Goal: Check status: Check status

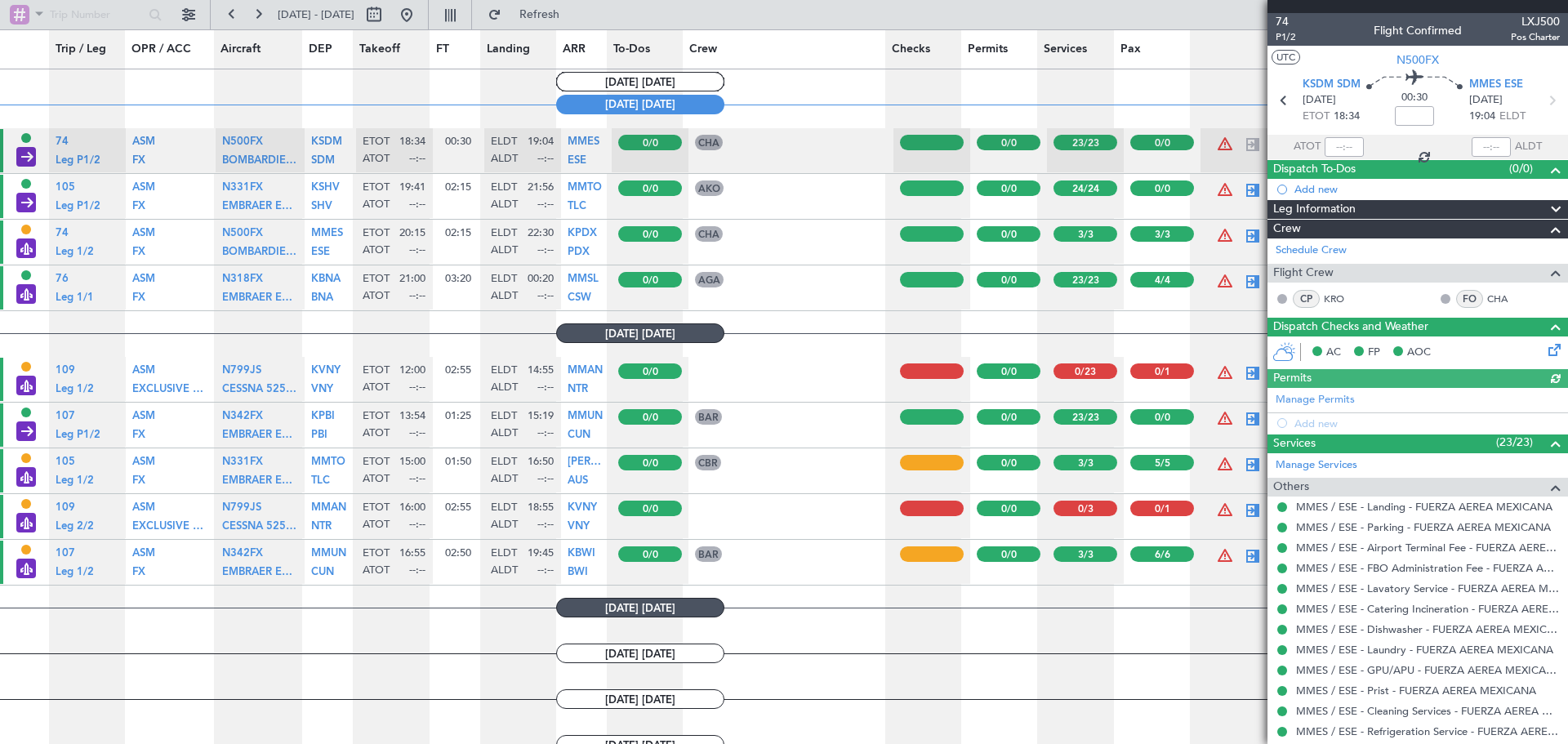
scroll to position [1143, 0]
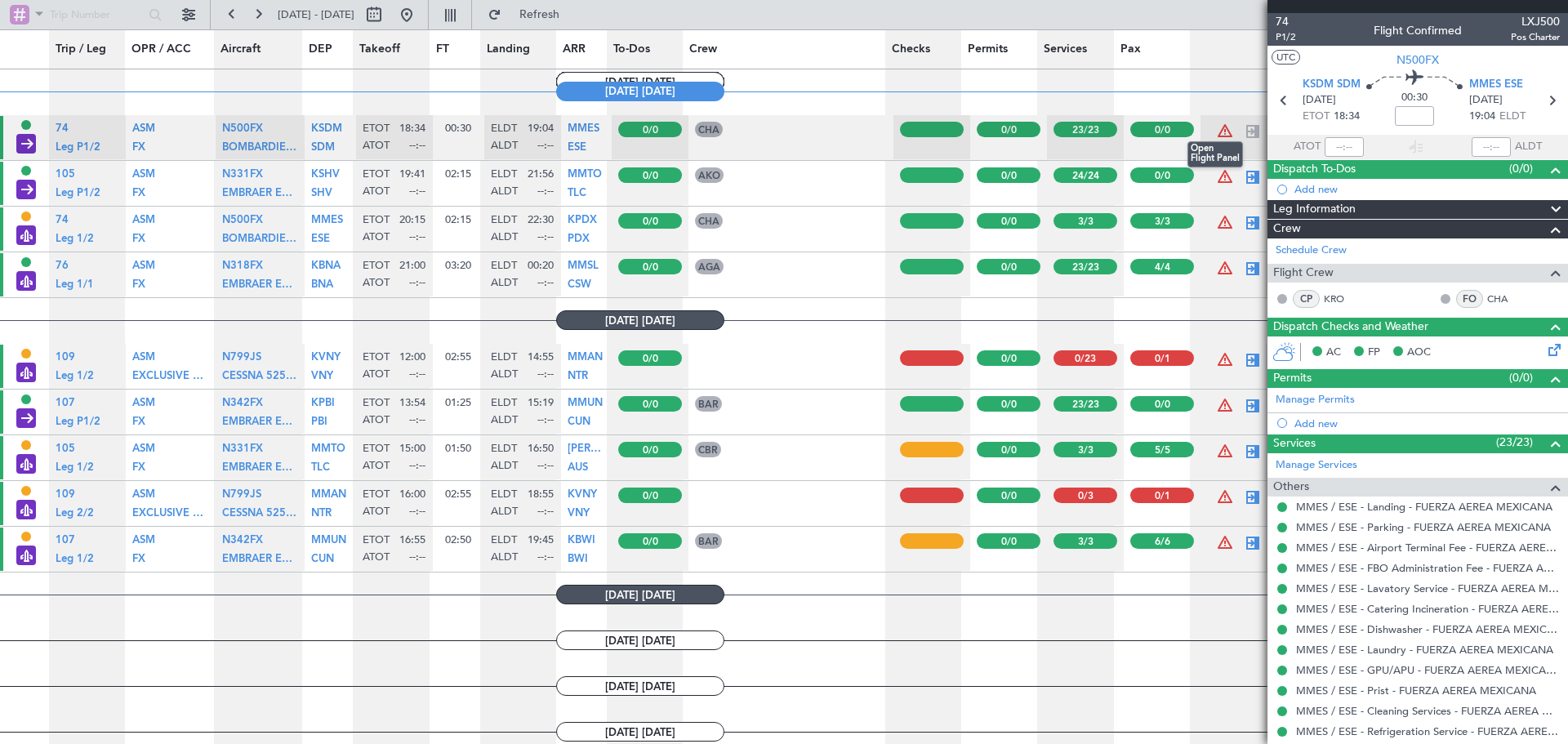
click at [1245, 130] on div at bounding box center [1252, 131] width 19 height 19
click at [1546, 440] on span at bounding box center [1556, 443] width 19 height 19
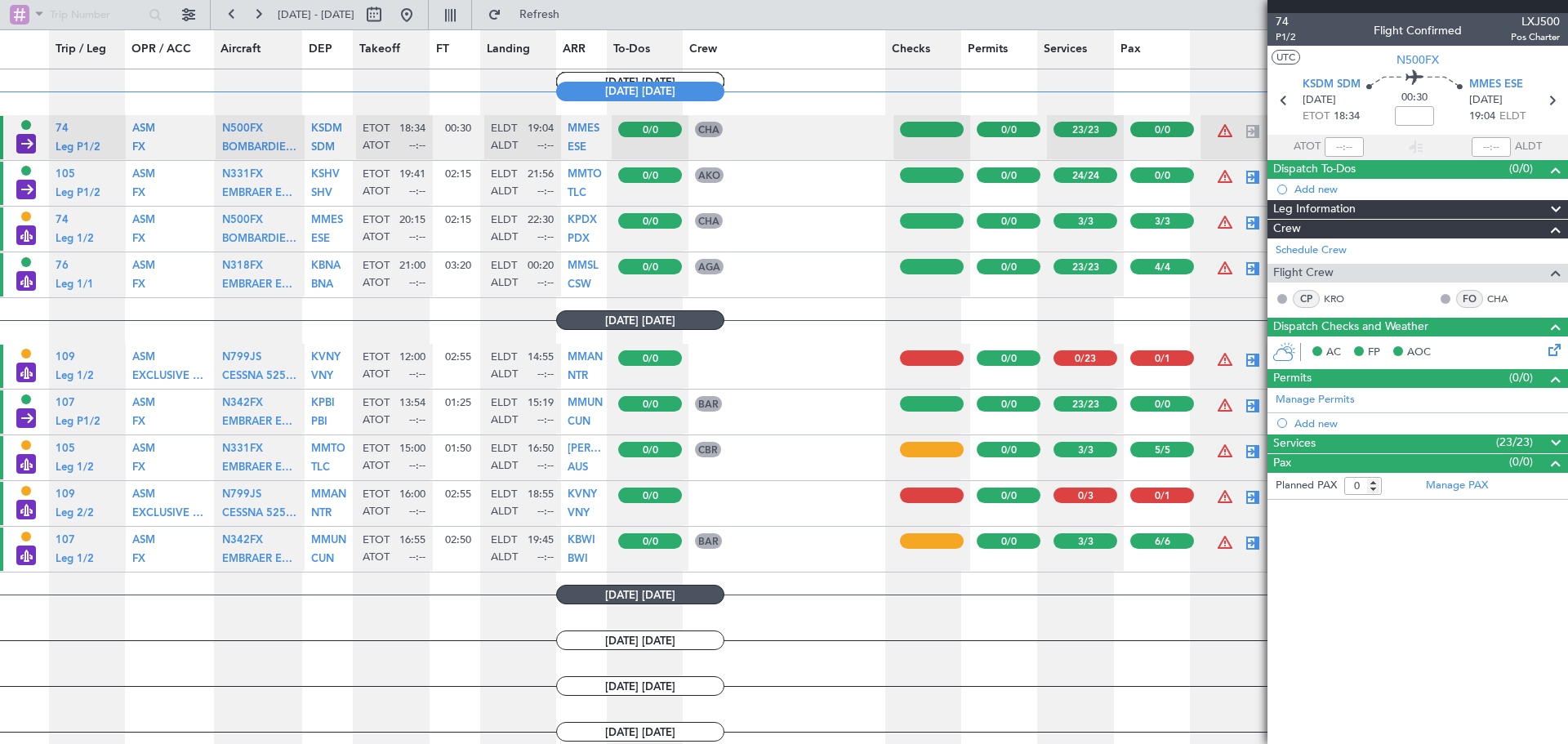
click at [1558, 344] on icon at bounding box center [1552, 348] width 13 height 13
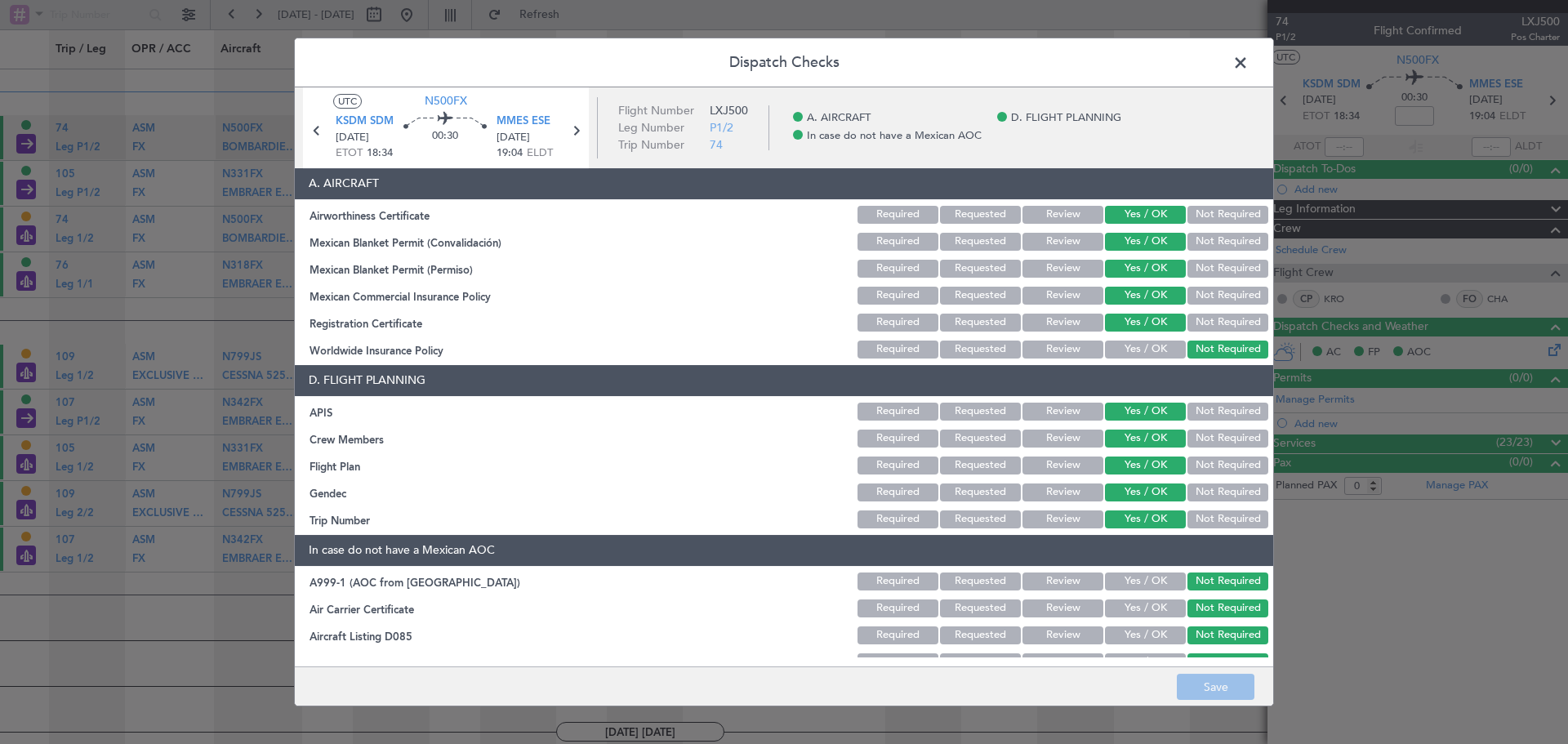
click at [1222, 59] on header "Dispatch Checks" at bounding box center [784, 62] width 978 height 49
click at [1230, 59] on div "Dispatch Checks UTC N500FX KSDM SDM [DATE] ETOT 18:34 00:30 MMES ESE [DATE] 19:…" at bounding box center [784, 372] width 980 height 669
click at [1248, 59] on span at bounding box center [1248, 67] width 0 height 33
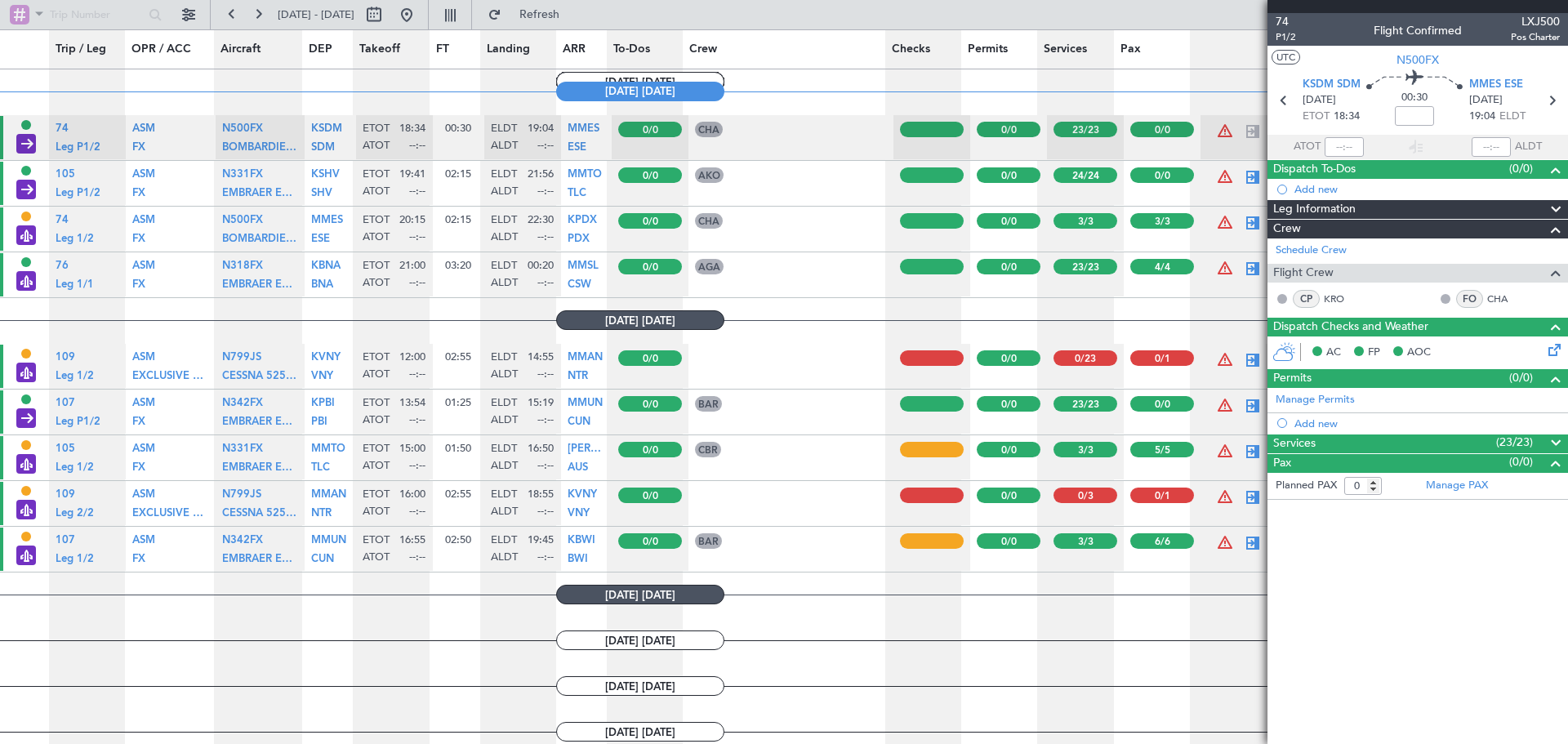
click at [1421, 214] on div "Leg Information" at bounding box center [1418, 210] width 301 height 19
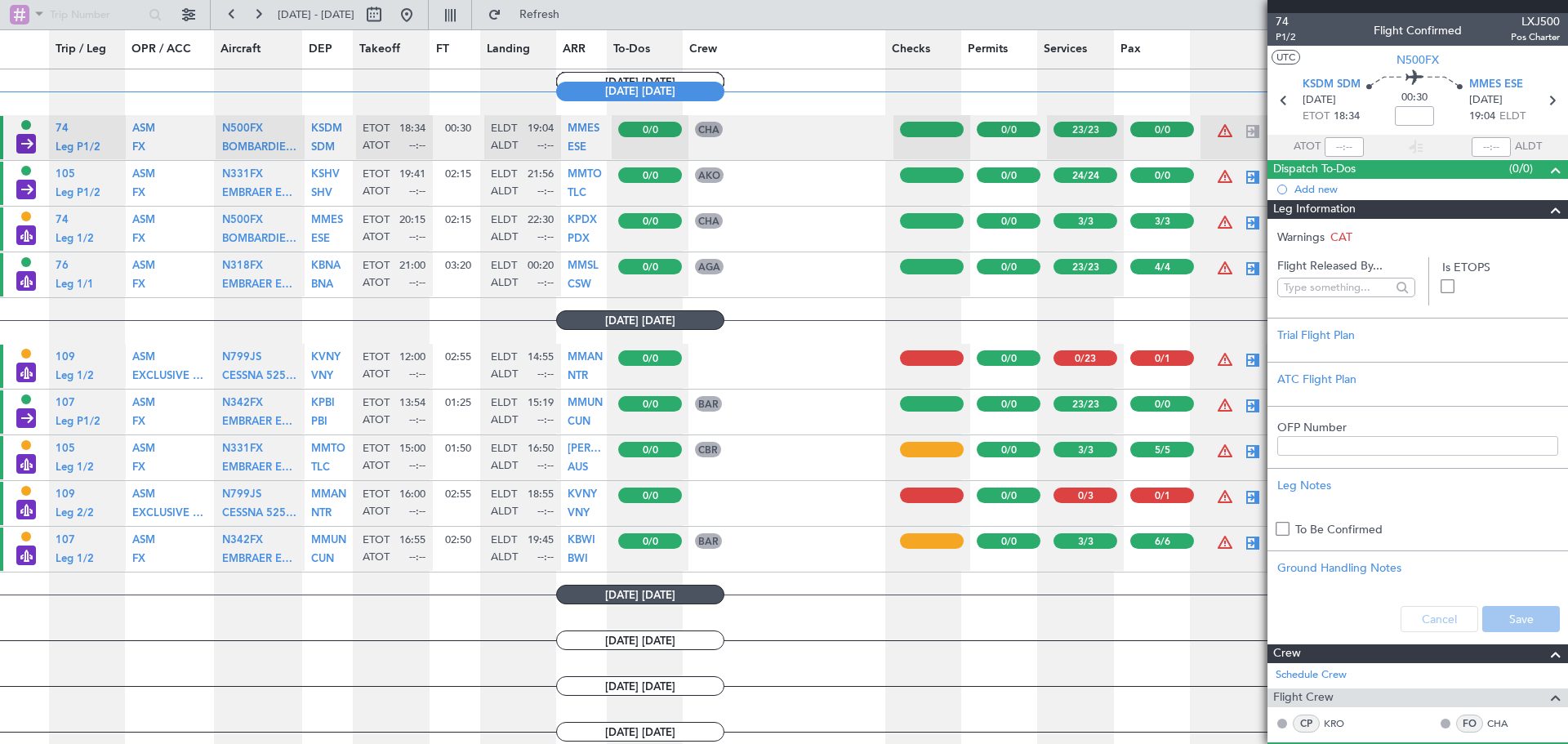
click at [1421, 214] on div "Leg Information" at bounding box center [1418, 210] width 301 height 19
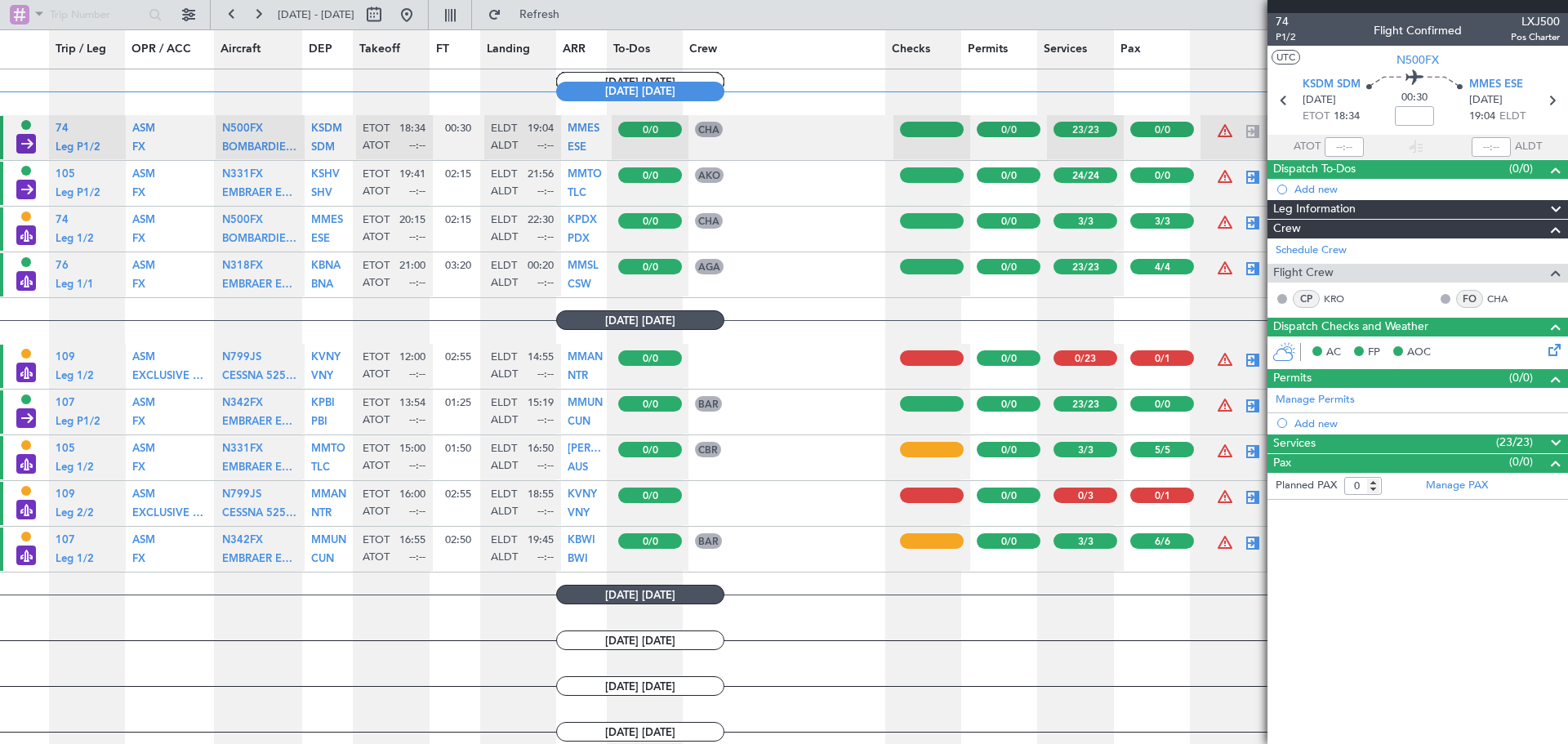
click at [1422, 435] on div "Services (23/23)" at bounding box center [1418, 444] width 301 height 19
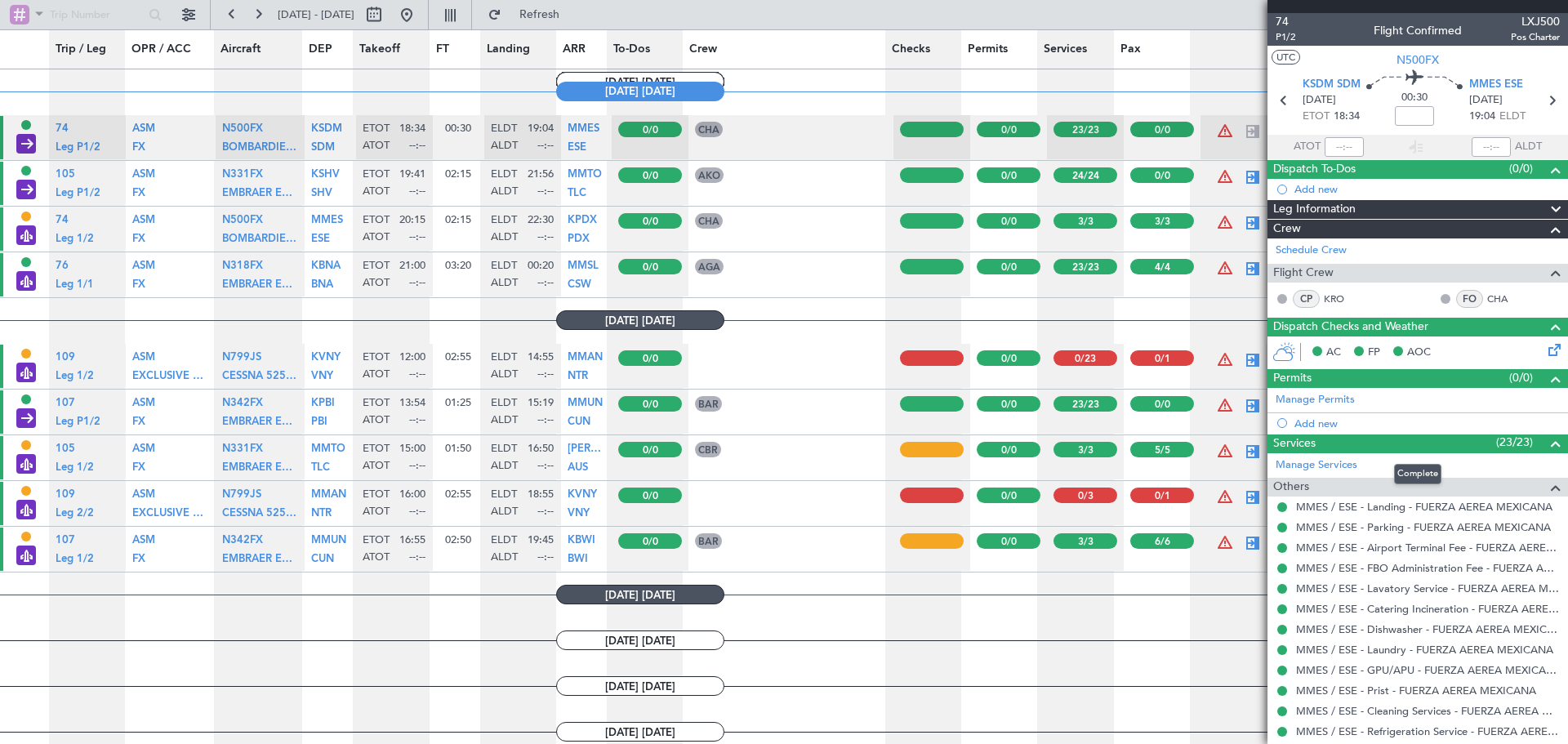
click at [1422, 435] on div "Services (23/23)" at bounding box center [1418, 444] width 301 height 19
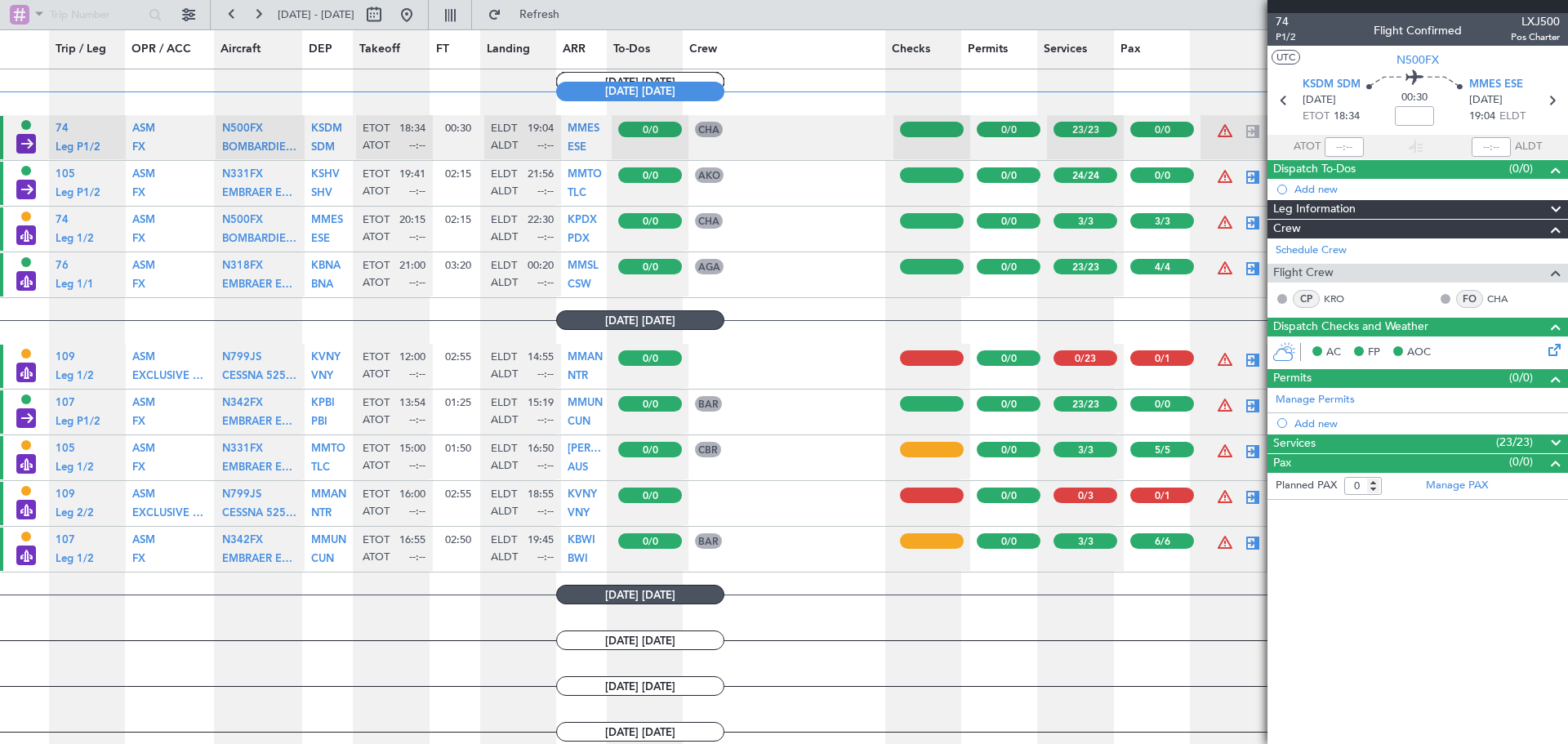
click at [1314, 377] on mat-tooltip-component "Weather and Notams" at bounding box center [1284, 382] width 117 height 43
click at [1336, 326] on span "Dispatch Checks and Weather" at bounding box center [1351, 327] width 155 height 19
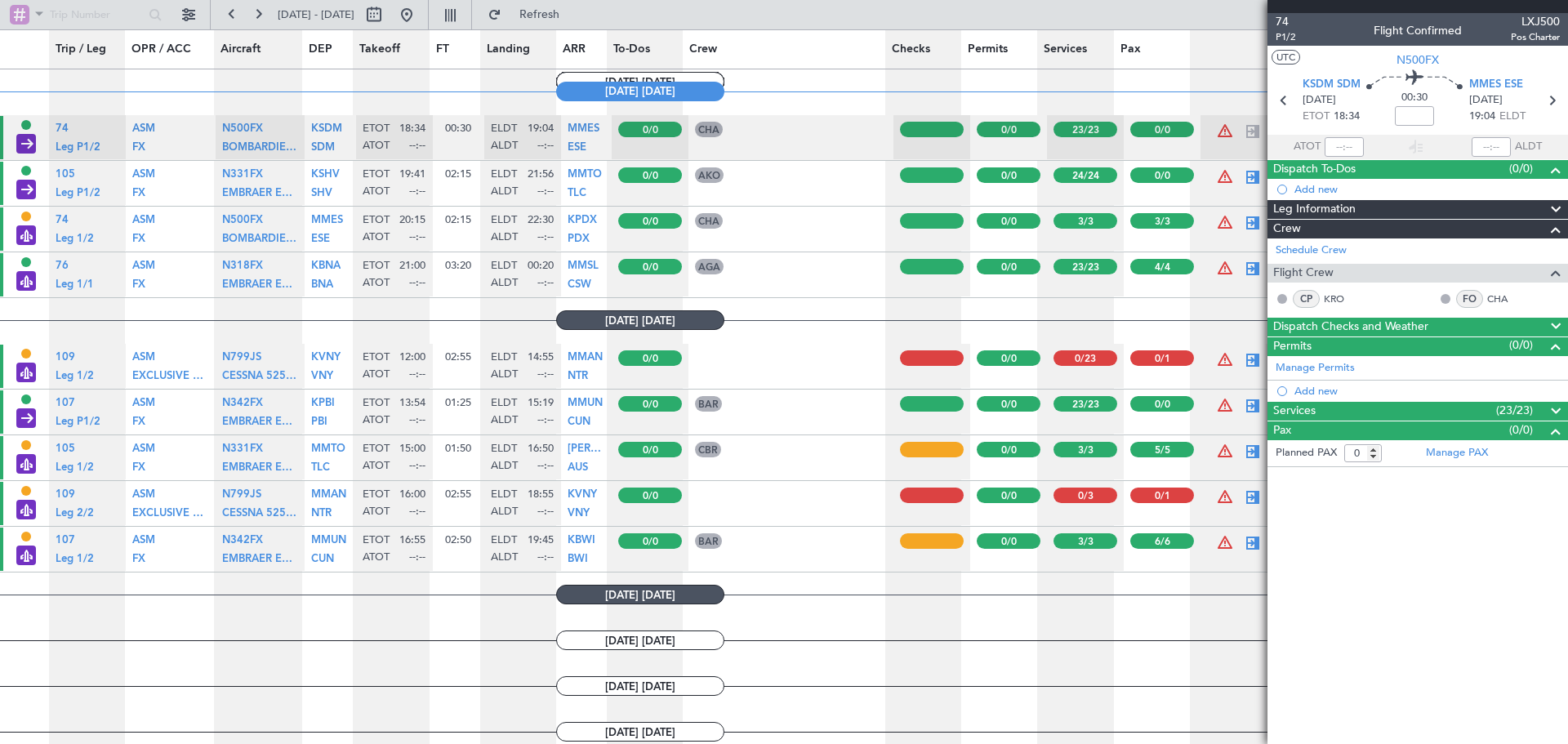
click at [1331, 348] on div "Permits (0/0)" at bounding box center [1418, 347] width 301 height 19
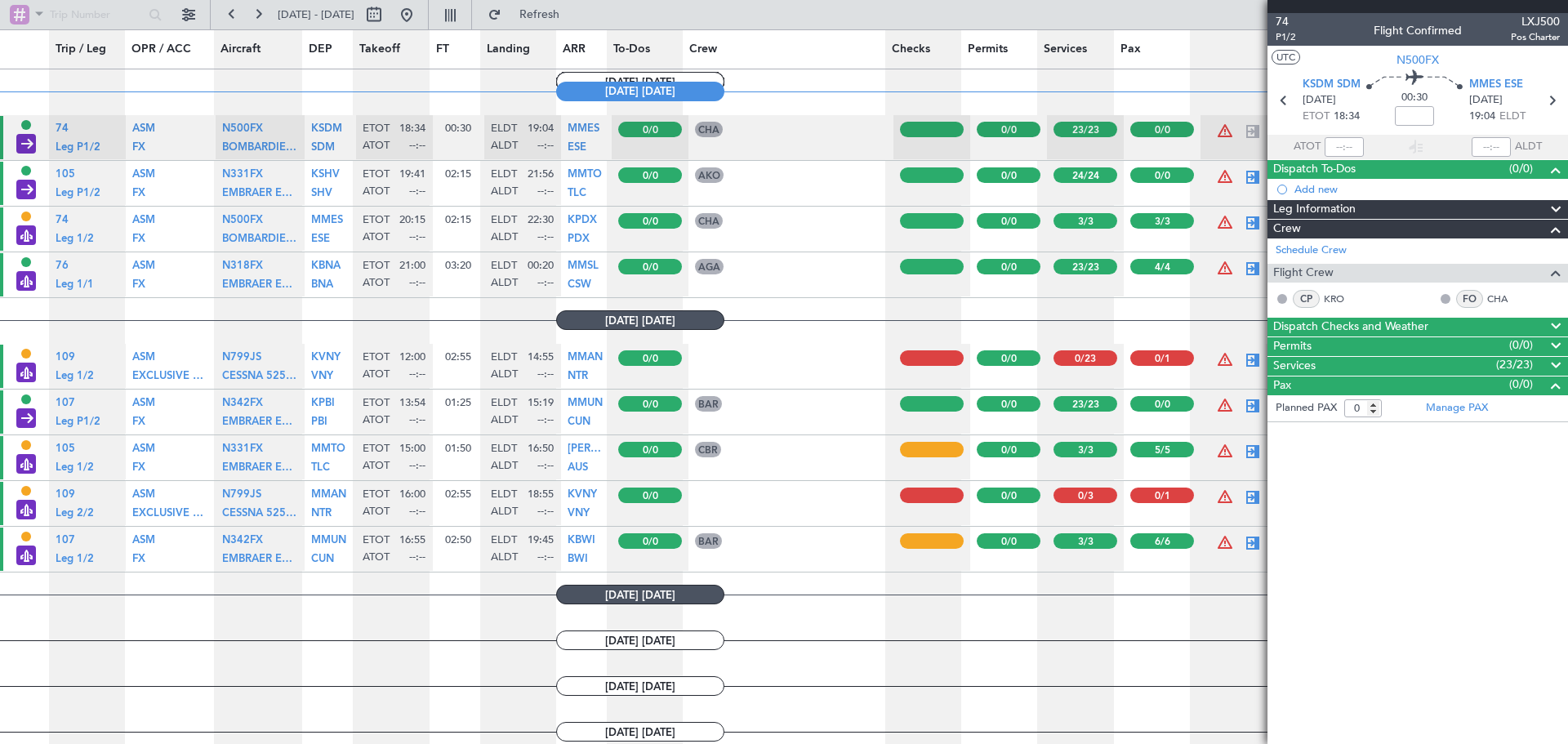
click at [1376, 272] on div "Flight Crew" at bounding box center [1418, 274] width 301 height 19
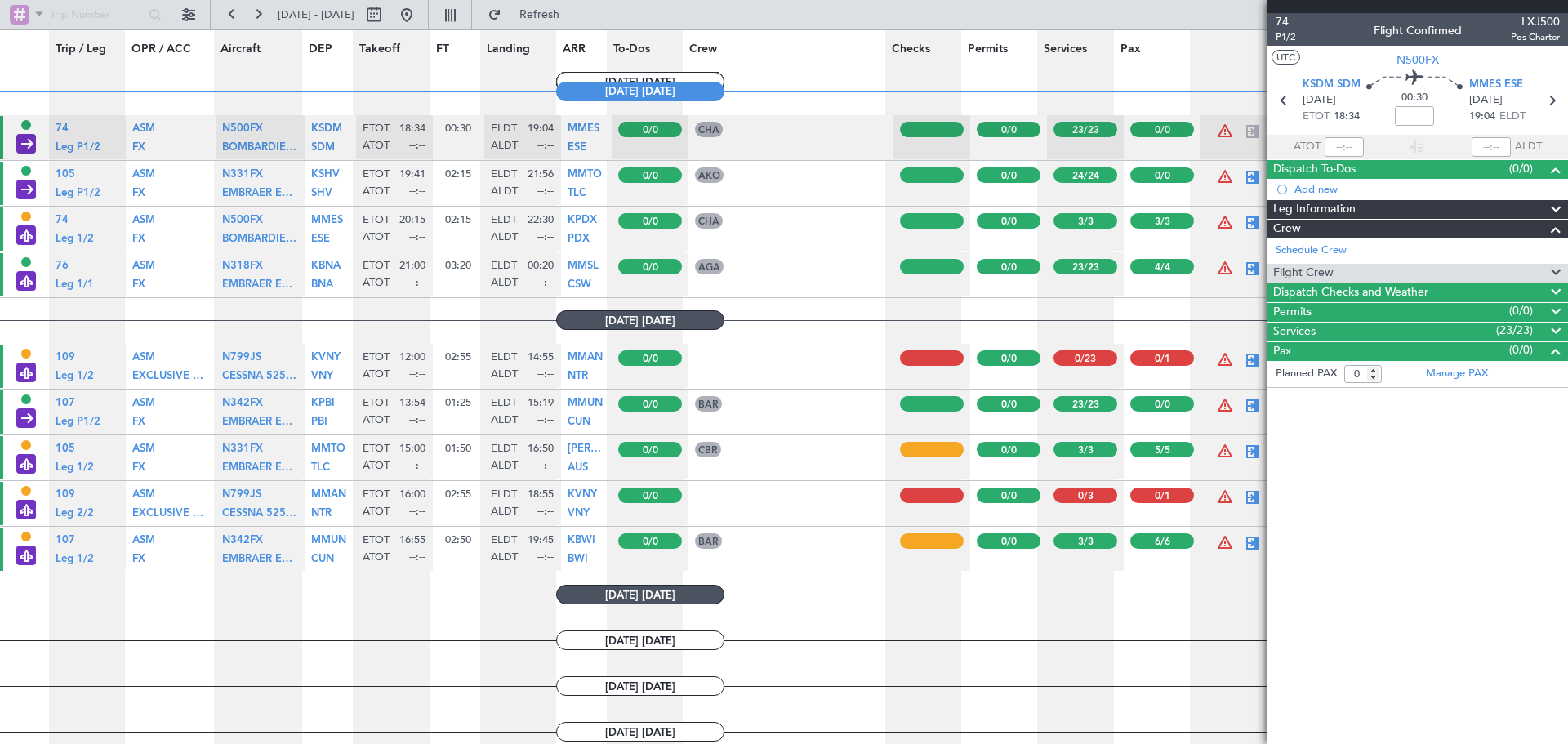
click at [1375, 231] on div "Crew" at bounding box center [1418, 229] width 301 height 19
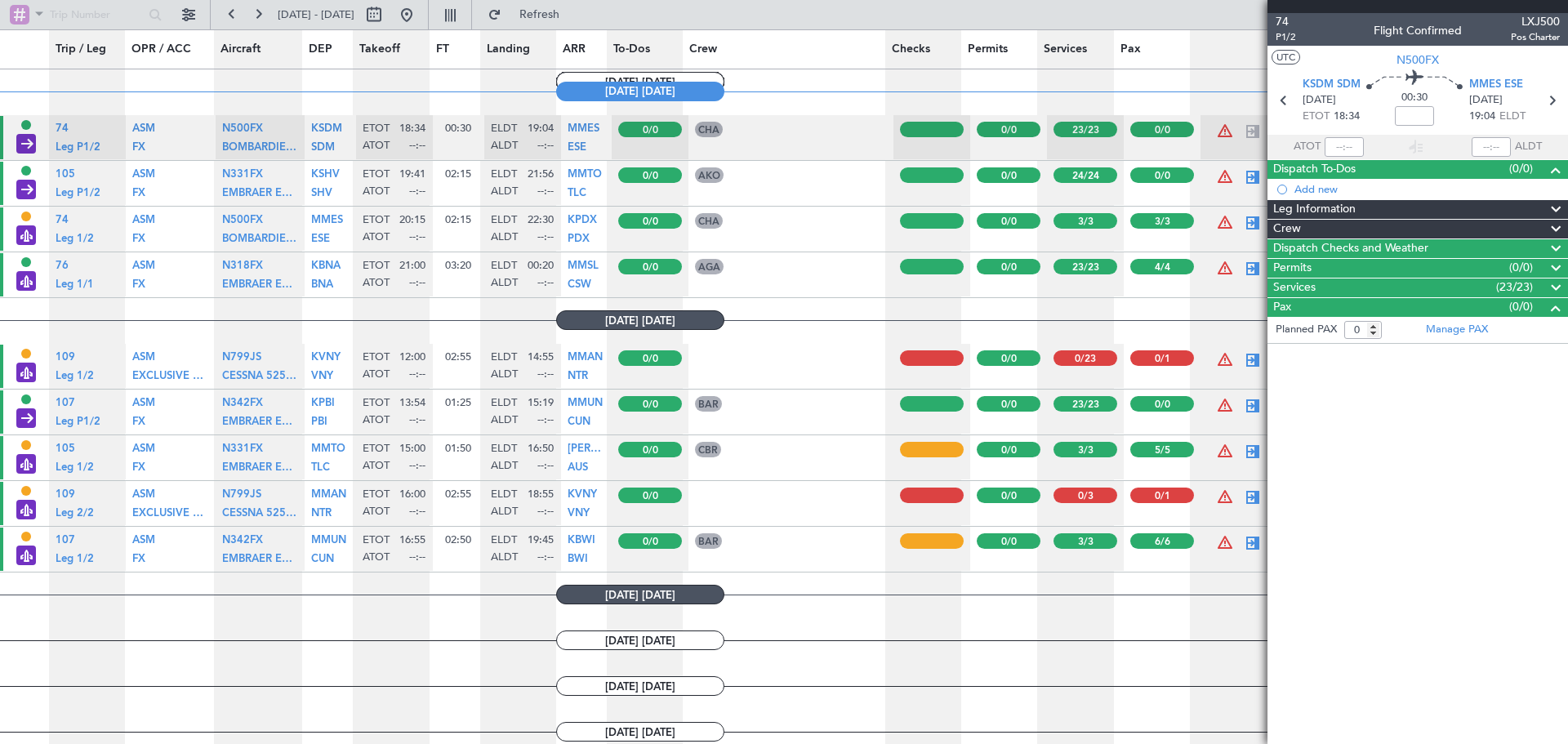
click at [1371, 207] on div "Leg Information" at bounding box center [1418, 210] width 301 height 19
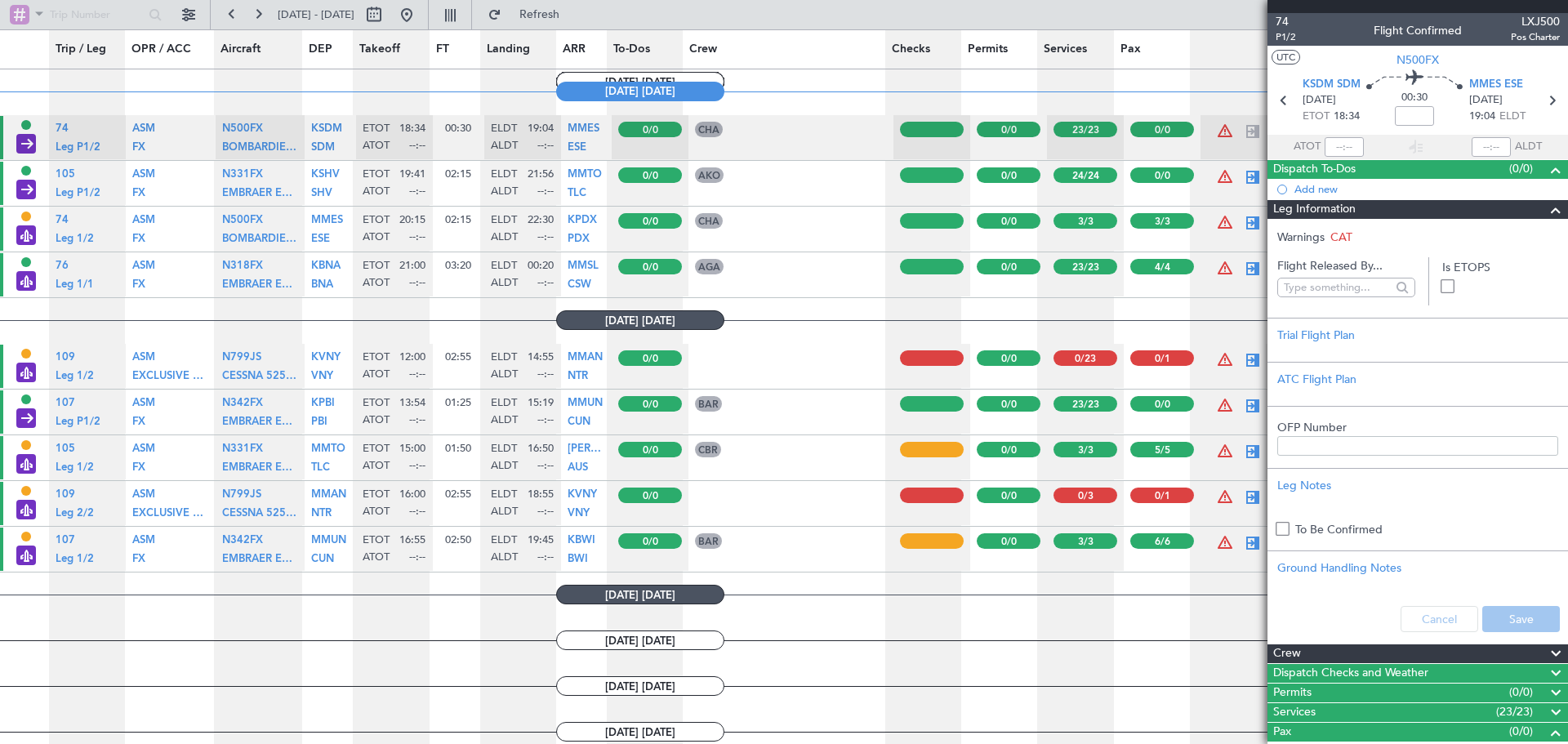
click at [1371, 207] on div "Leg Information" at bounding box center [1418, 210] width 301 height 19
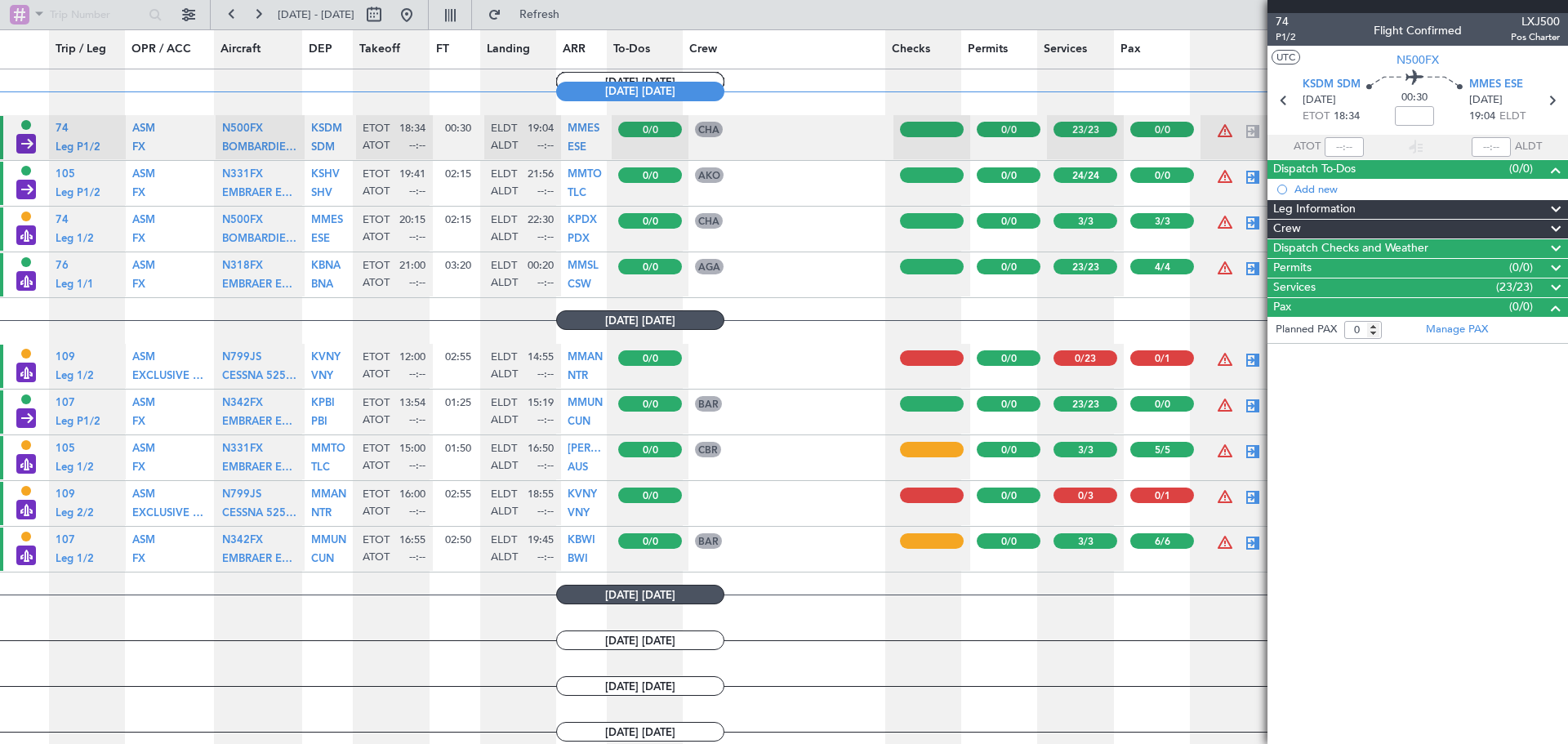
click at [1368, 173] on div "Dispatch To-Dos (0/0)" at bounding box center [1418, 169] width 301 height 19
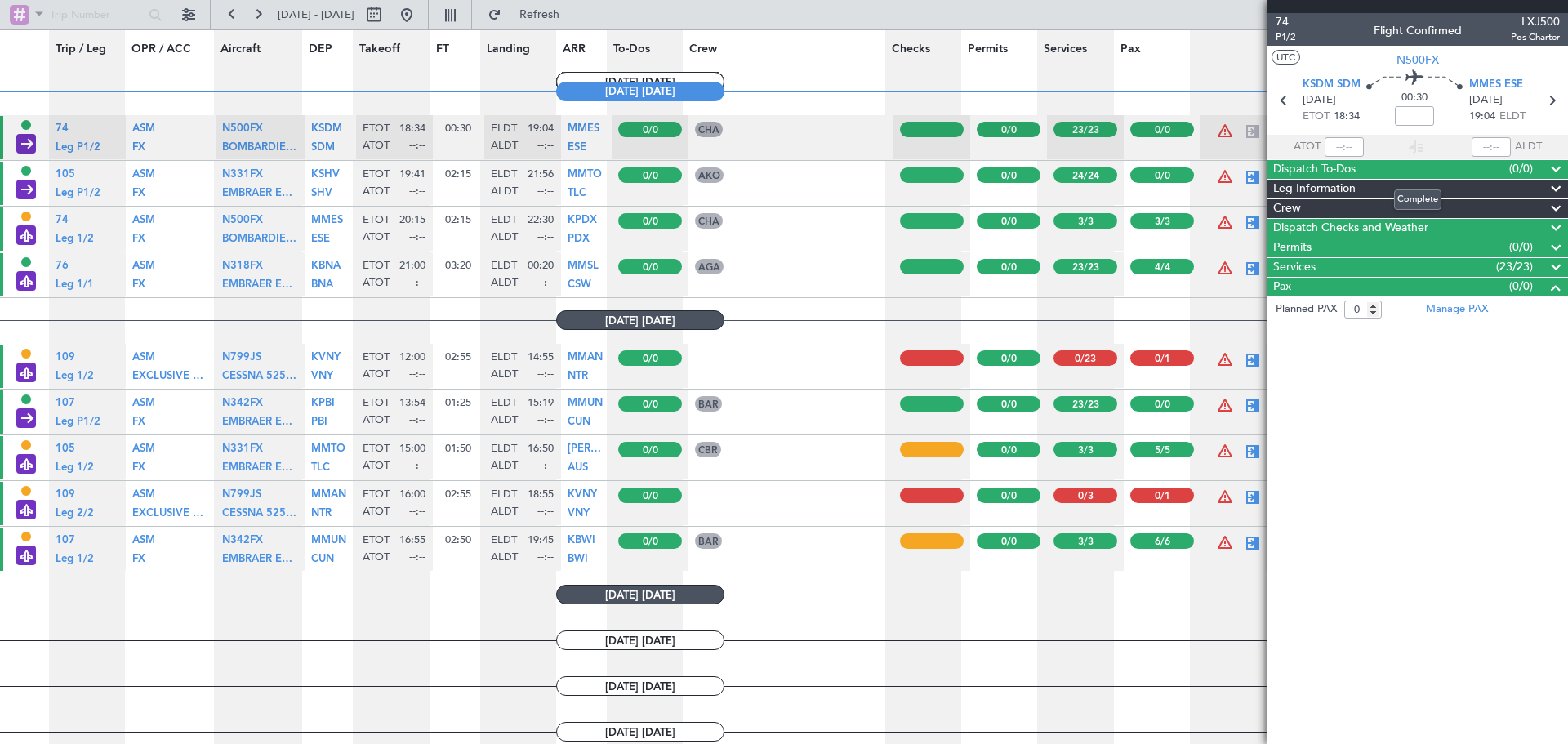
click at [1368, 173] on div "Dispatch To-Dos (0/0)" at bounding box center [1418, 169] width 301 height 19
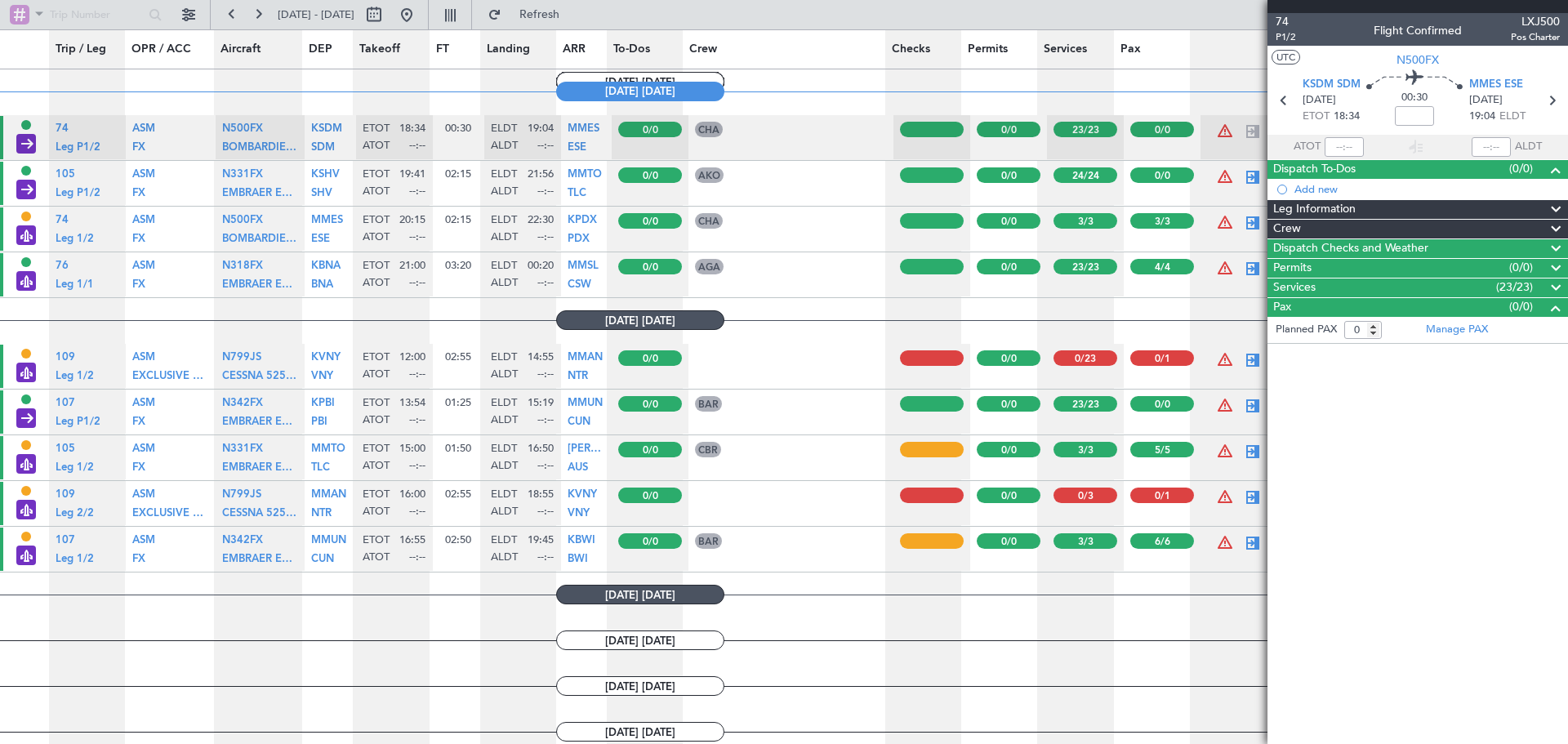
click at [1370, 170] on div "Dispatch To-Dos (0/0)" at bounding box center [1418, 169] width 301 height 19
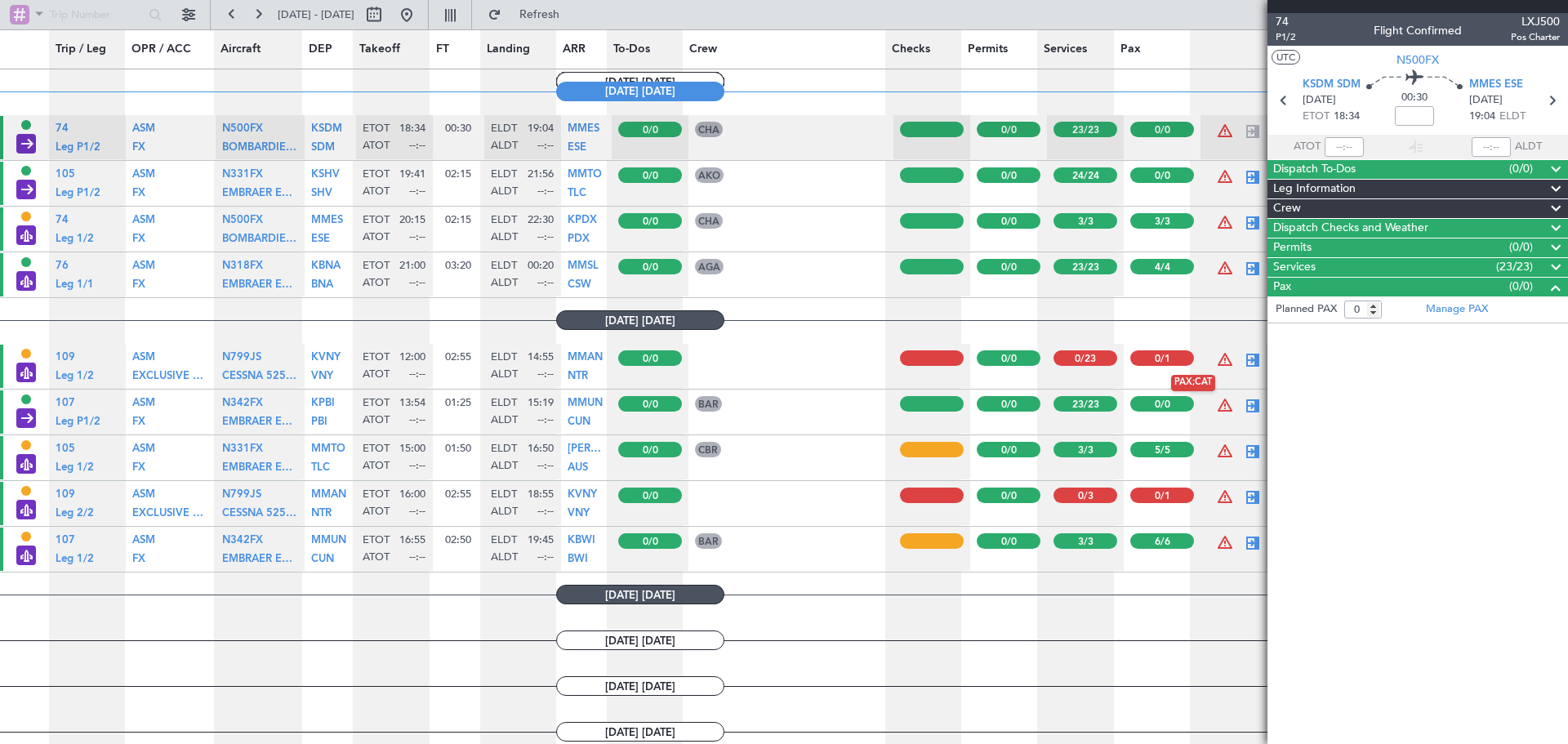
click at [1216, 354] on div at bounding box center [1224, 360] width 19 height 19
drag, startPoint x: 1345, startPoint y: 373, endPoint x: 1342, endPoint y: 93, distance: 280.0
click at [1346, 372] on article "74 P1/2 Flight Confirmed LXJ500 Pos Charter UTC N500FX KSDM SDM [DATE] ETOT 18:…" at bounding box center [1418, 378] width 301 height 731
click at [1288, 26] on span "74" at bounding box center [1285, 22] width 19 height 17
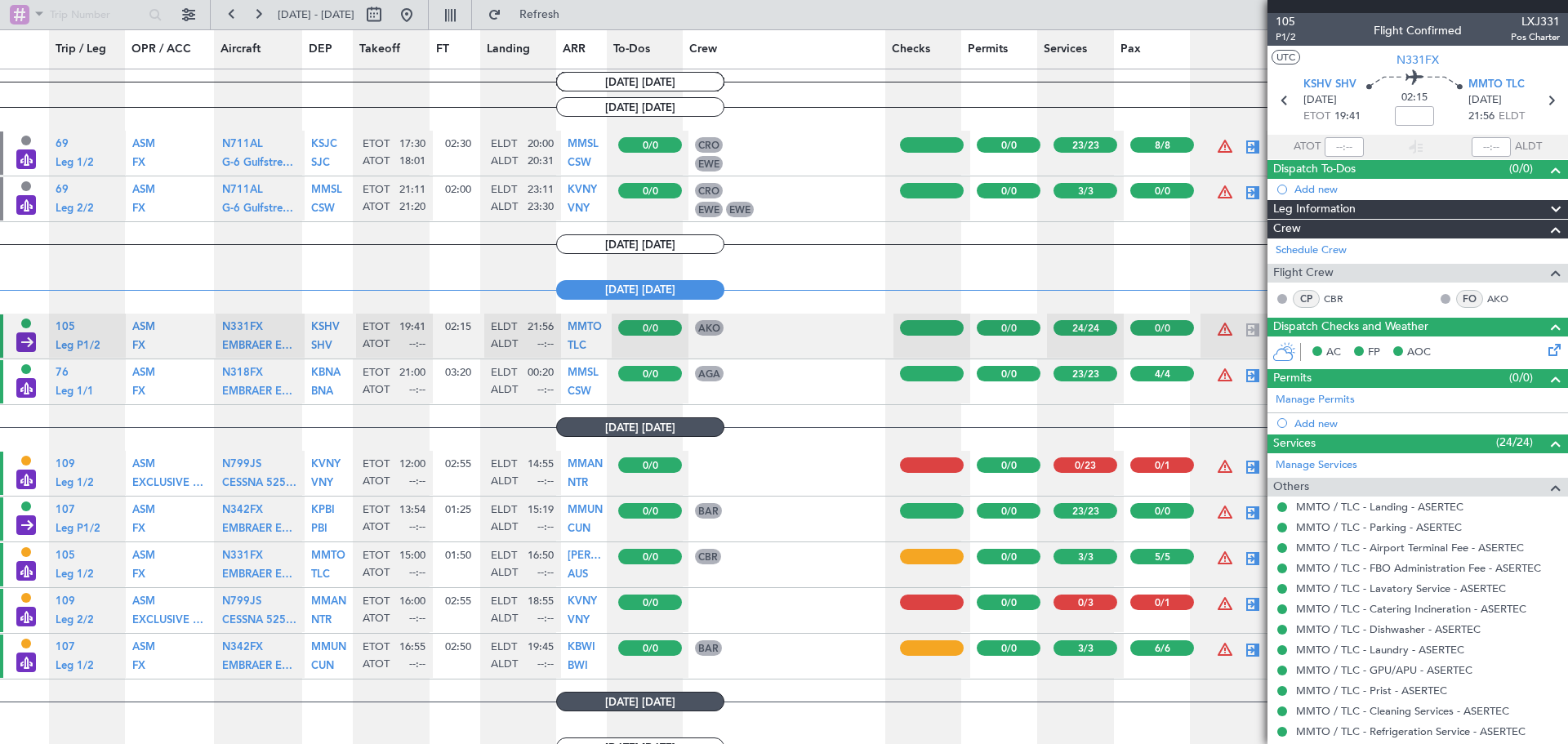
scroll to position [981, 0]
